Goal: Information Seeking & Learning: Learn about a topic

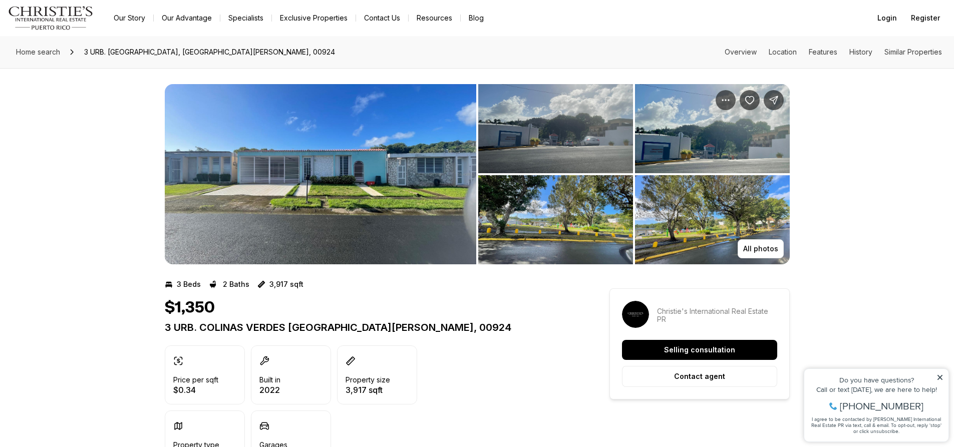
click at [387, 196] on img "View image gallery" at bounding box center [321, 174] width 312 height 180
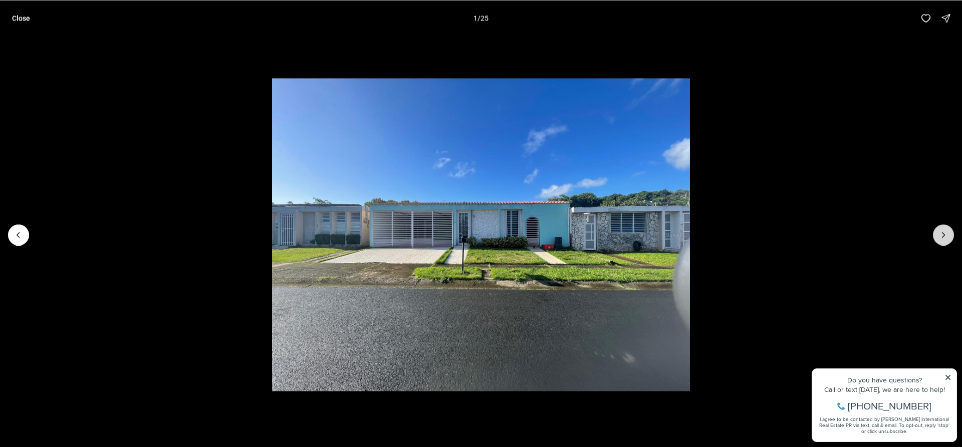
click at [950, 235] on button "Next slide" at bounding box center [943, 234] width 21 height 21
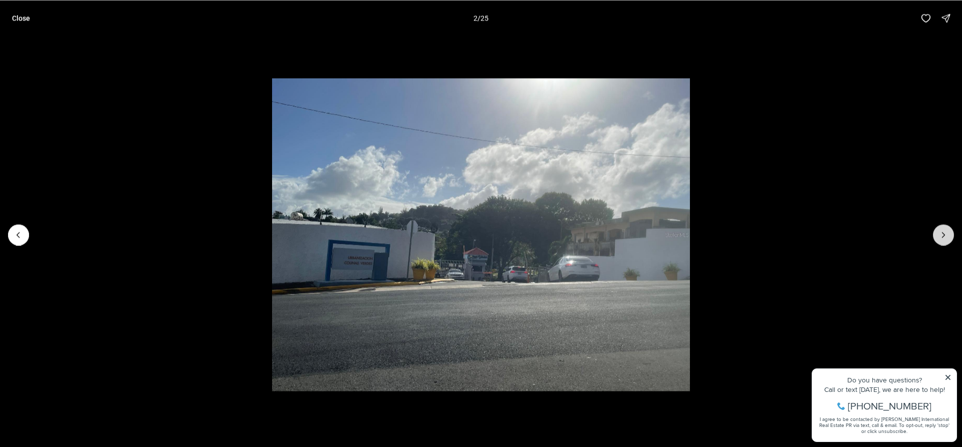
click at [950, 235] on button "Next slide" at bounding box center [943, 234] width 21 height 21
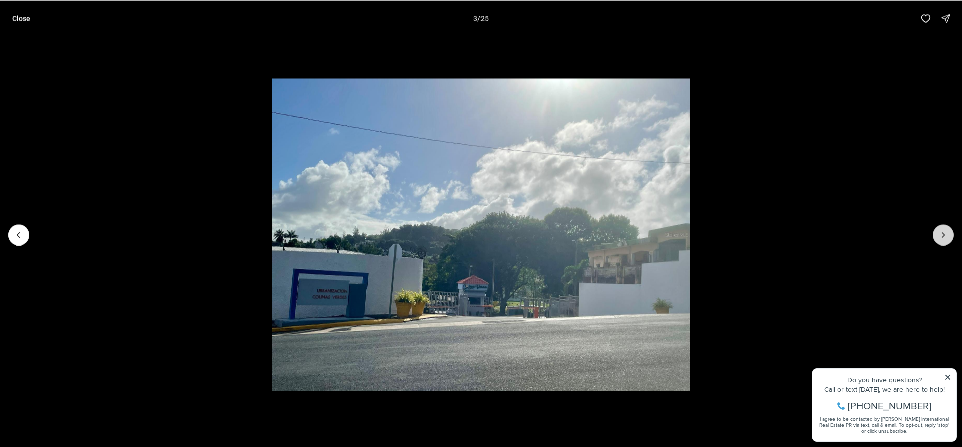
click at [950, 235] on button "Next slide" at bounding box center [943, 234] width 21 height 21
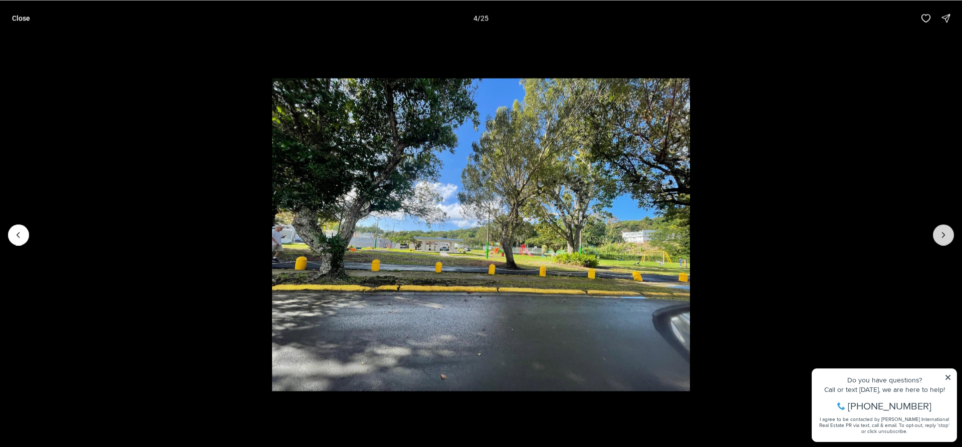
click at [950, 235] on button "Next slide" at bounding box center [943, 234] width 21 height 21
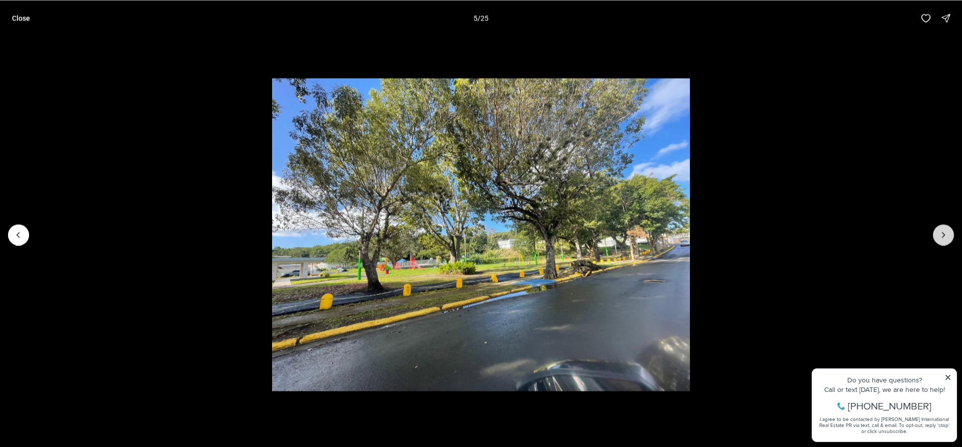
click at [950, 235] on button "Next slide" at bounding box center [943, 234] width 21 height 21
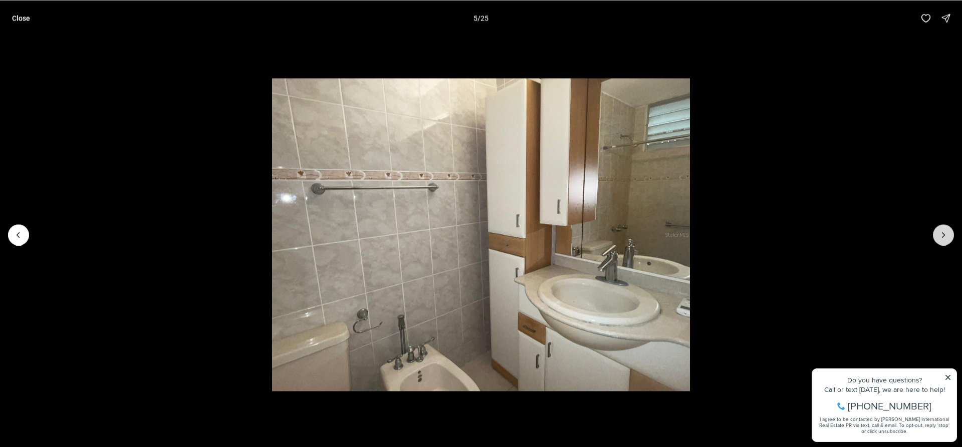
click at [950, 235] on button "Next slide" at bounding box center [943, 234] width 21 height 21
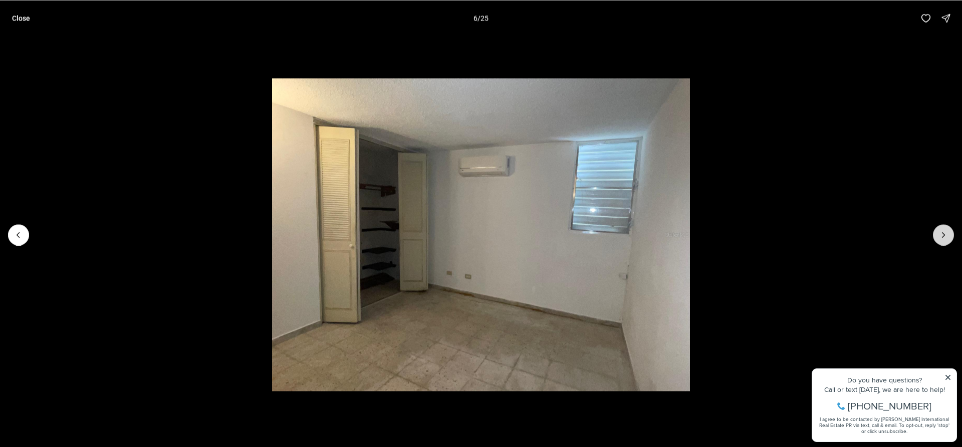
click at [950, 235] on button "Next slide" at bounding box center [943, 234] width 21 height 21
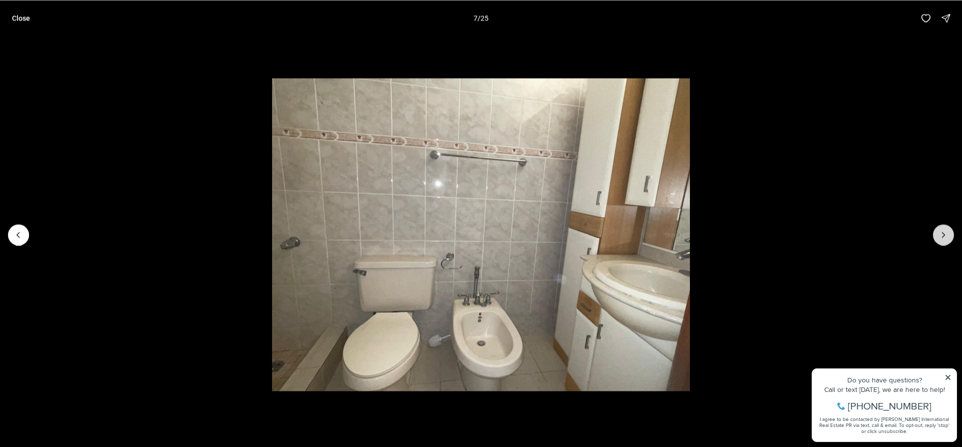
click at [950, 235] on button "Next slide" at bounding box center [943, 234] width 21 height 21
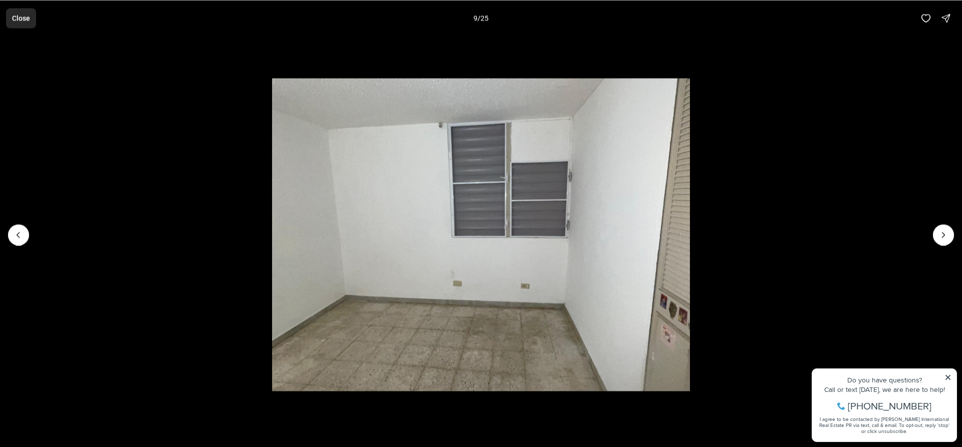
click at [18, 23] on button "Close" at bounding box center [21, 18] width 30 height 20
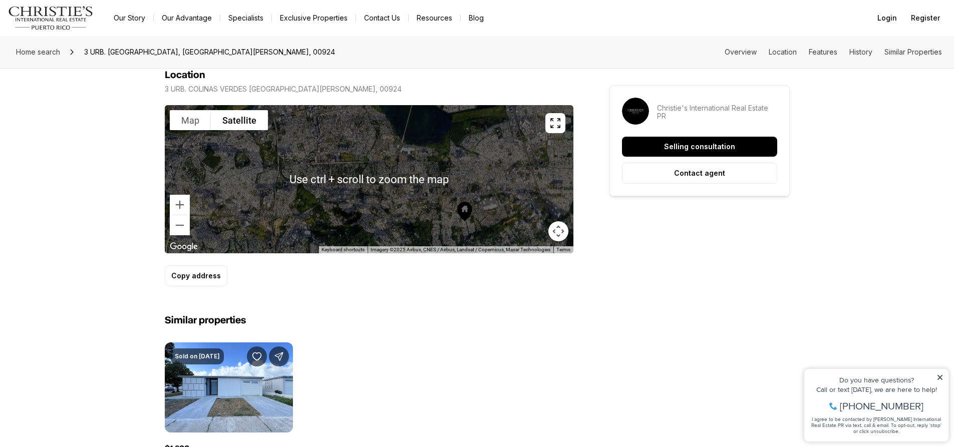
scroll to position [601, 0]
